Goal: Information Seeking & Learning: Obtain resource

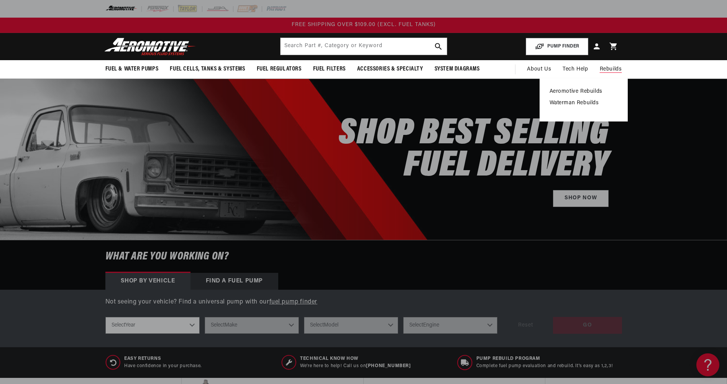
click at [584, 89] on link "Aeromotive Rebuilds" at bounding box center [583, 91] width 68 height 7
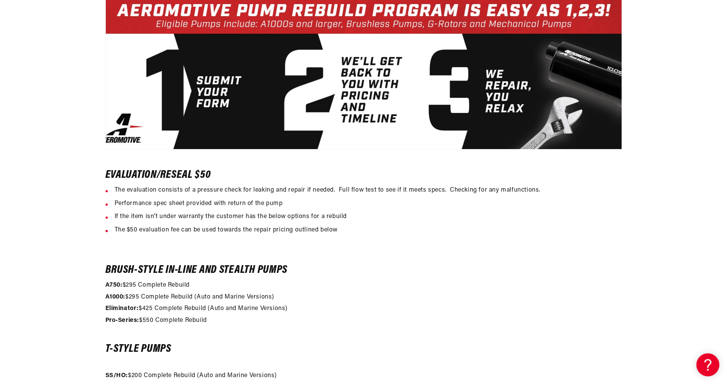
scroll to position [421, 0]
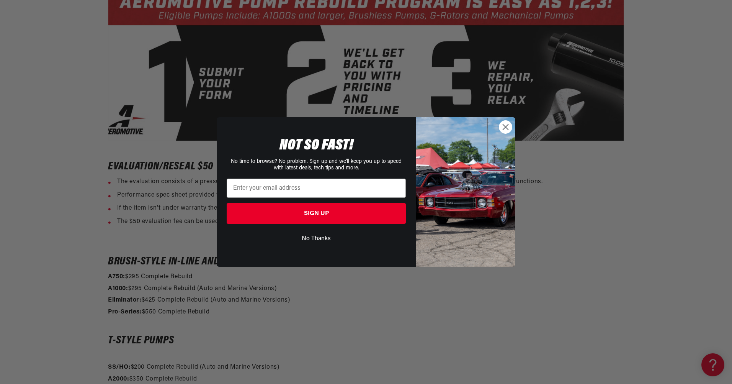
click at [506, 128] on icon "Close dialog" at bounding box center [505, 126] width 5 height 5
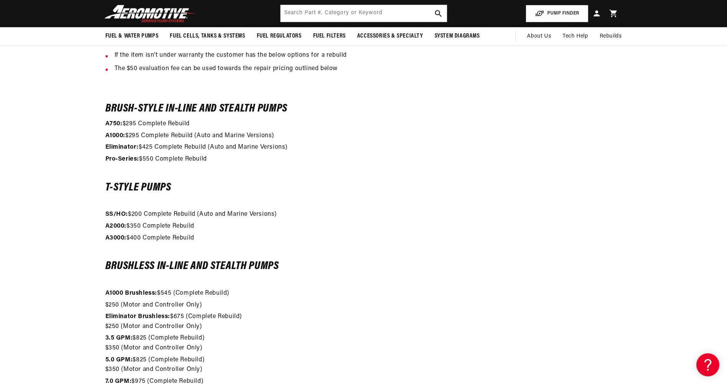
scroll to position [536, 0]
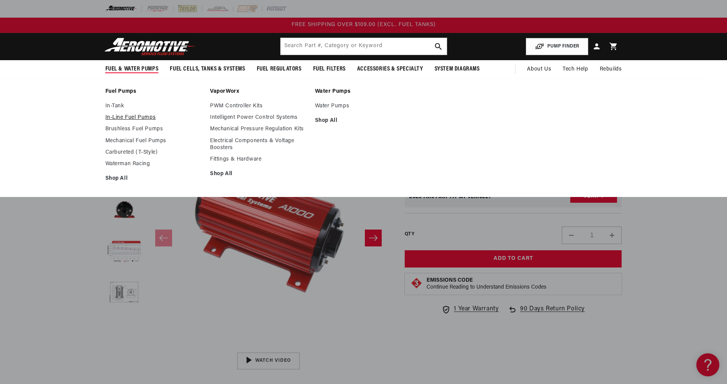
click at [140, 115] on link "In-Line Fuel Pumps" at bounding box center [153, 117] width 97 height 7
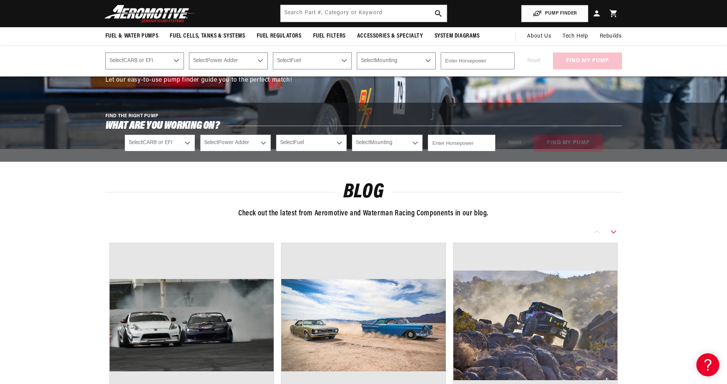
scroll to position [1954, 0]
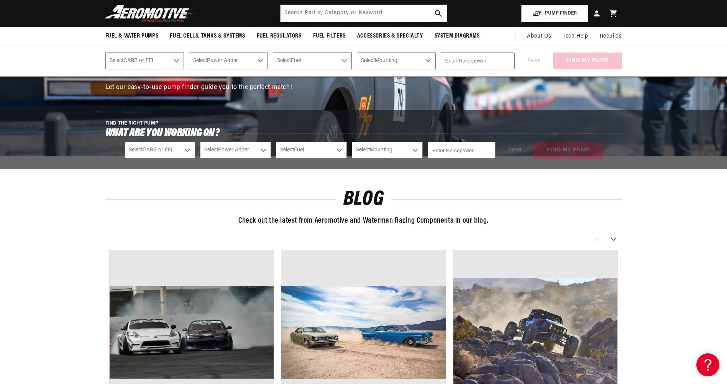
click at [190, 159] on select "Select CARB or EFI Carbureted Fuel Injected" at bounding box center [159, 150] width 71 height 17
select select "Carbureted"
click at [124, 151] on select "Select CARB or EFI Carbureted Fuel Injected" at bounding box center [159, 150] width 71 height 17
select select "Carbureted"
click at [265, 159] on select "Select Power Adder No - Naturally Aspirated Yes - Forced Induction" at bounding box center [235, 150] width 71 height 17
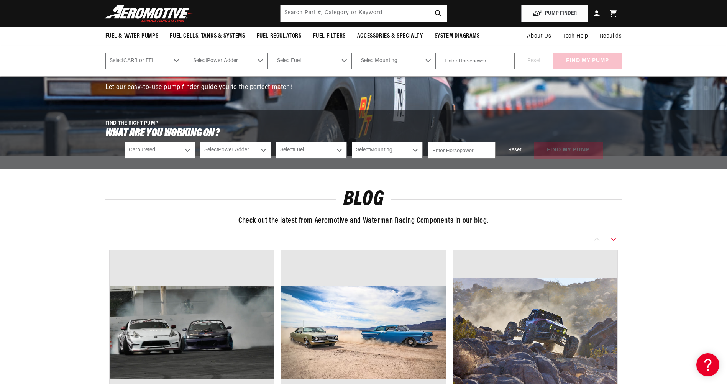
select select "No-Naturally-Aspirated"
click at [200, 151] on select "Select Power Adder No - Naturally Aspirated Yes - Forced Induction" at bounding box center [235, 150] width 71 height 17
select select "No-Naturally-Aspirated"
click at [341, 159] on select "Select Fuel E85 Gas" at bounding box center [311, 150] width 71 height 17
select select "Gas"
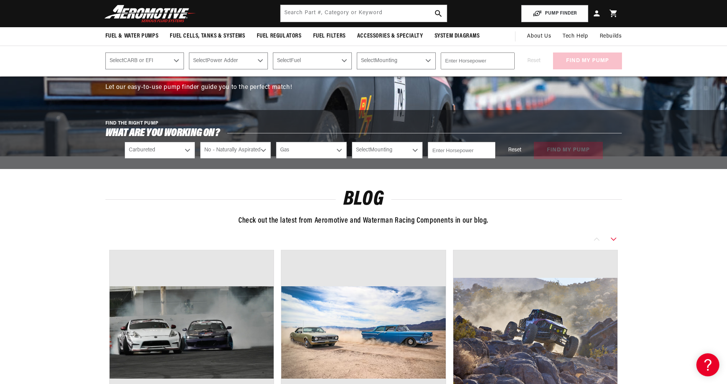
click at [276, 151] on select "Select Fuel E85 Gas" at bounding box center [311, 150] width 71 height 17
select select "Gas"
click at [415, 158] on select "Select Mounting External In-Tank" at bounding box center [387, 150] width 71 height 17
select select "External"
click at [352, 151] on select "Select Mounting External In-Tank" at bounding box center [387, 150] width 71 height 17
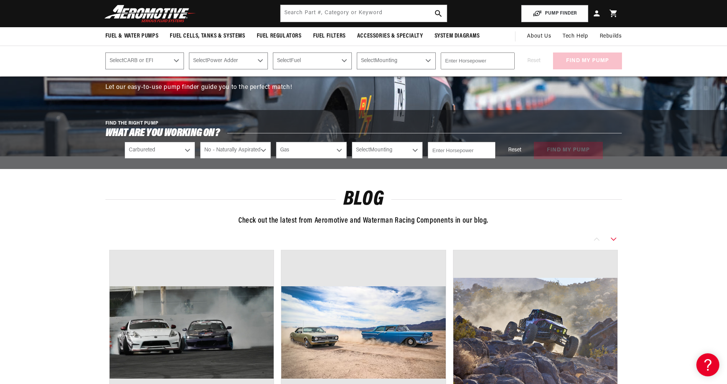
select select "External"
click at [468, 159] on input "number" at bounding box center [460, 150] width 67 height 17
click at [489, 159] on input "1" at bounding box center [460, 150] width 67 height 17
click at [488, 159] on input "2" at bounding box center [460, 150] width 67 height 17
click at [488, 159] on input "3" at bounding box center [460, 150] width 67 height 17
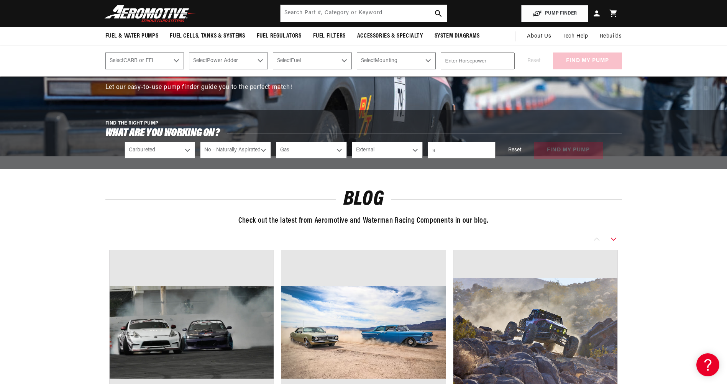
type input "9"
click at [488, 159] on input "9" at bounding box center [460, 150] width 67 height 17
click at [441, 159] on input "9" at bounding box center [460, 150] width 67 height 17
click at [561, 159] on div "Reset find my pump" at bounding box center [551, 150] width 102 height 17
click at [563, 159] on button "find my pump" at bounding box center [568, 150] width 69 height 17
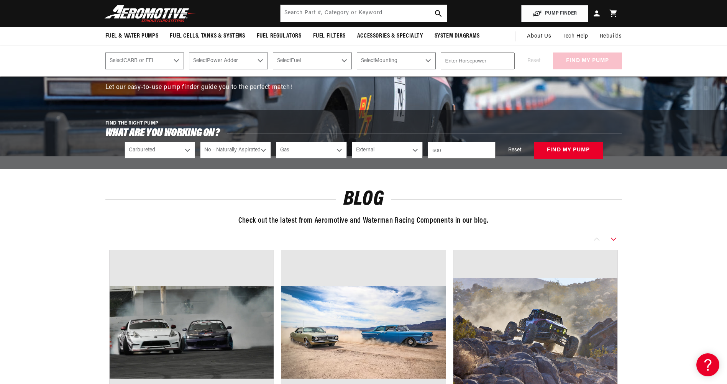
click at [434, 159] on input "600" at bounding box center [460, 150] width 67 height 17
type input "800"
click at [561, 159] on button "find my pump" at bounding box center [568, 150] width 69 height 17
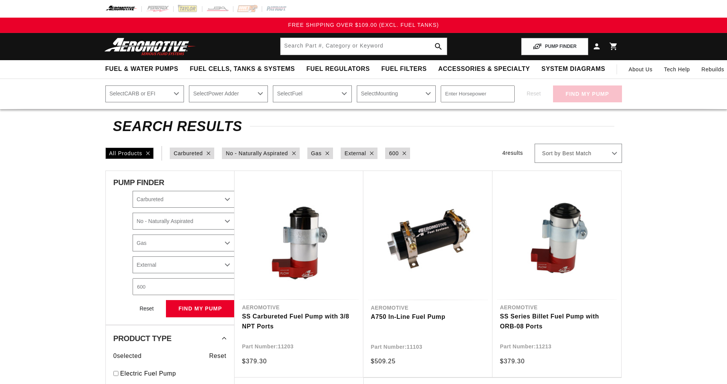
select select "Carbureted"
select select "No-Naturally-Aspirated"
select select "Gas"
select select "External"
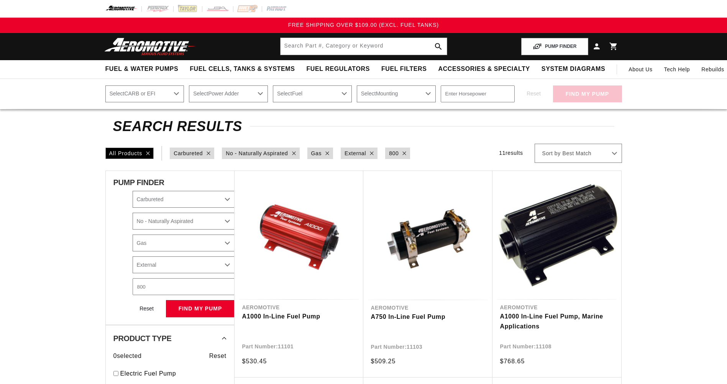
select select "Carbureted"
select select "No-Naturally-Aspirated"
select select "Gas"
select select "External"
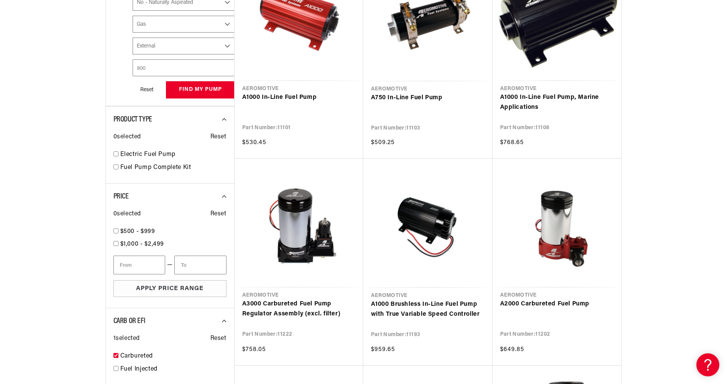
scroll to position [230, 0]
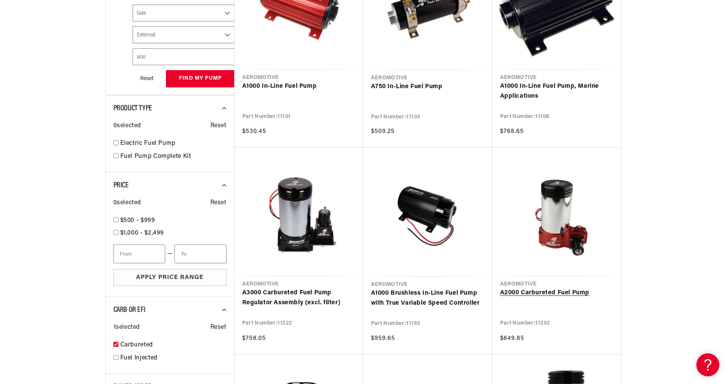
click at [543, 290] on link "A2000 Carbureted Fuel Pump" at bounding box center [556, 293] width 113 height 10
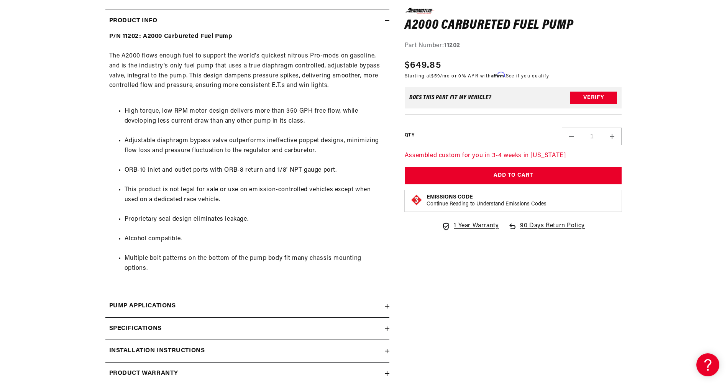
scroll to position [460, 0]
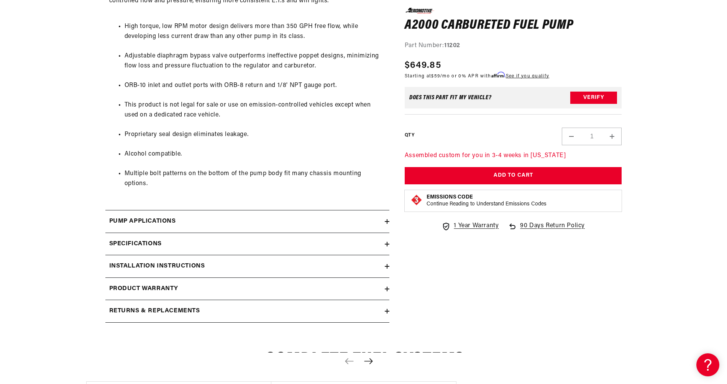
click at [387, 264] on icon at bounding box center [387, 266] width 0 height 5
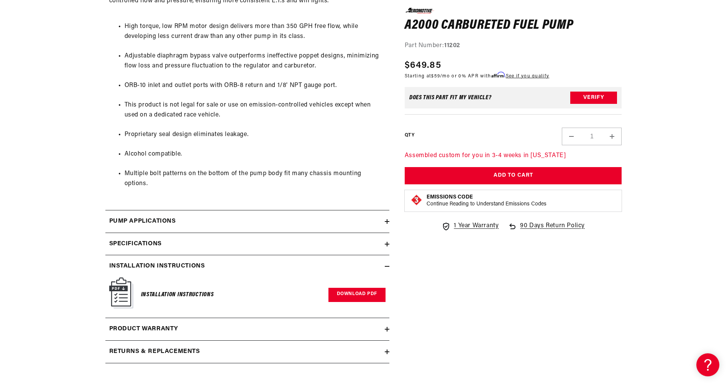
click at [361, 288] on link "Download PDF" at bounding box center [356, 295] width 57 height 14
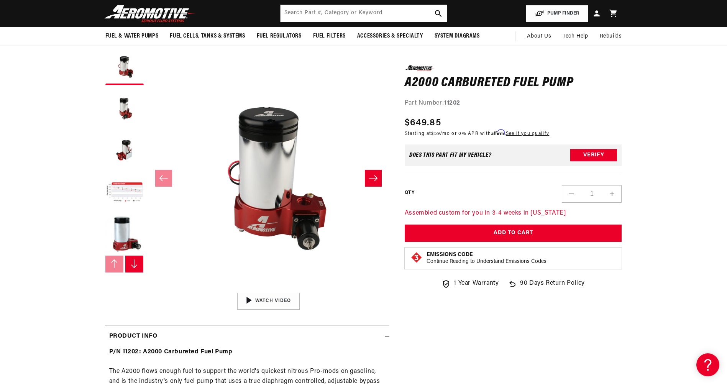
scroll to position [0, 0]
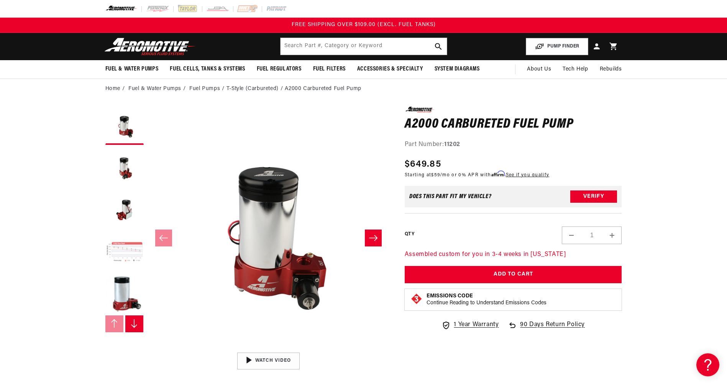
click at [124, 252] on button "Load image 4 in gallery view" at bounding box center [124, 252] width 38 height 38
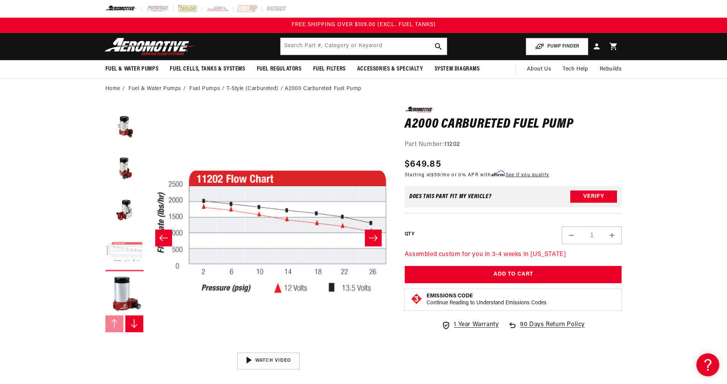
scroll to position [0, 726]
